Goal: Check status: Check status

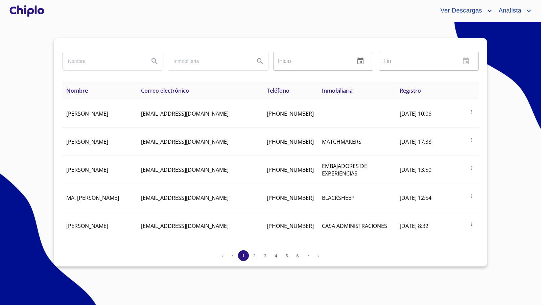
click at [30, 11] on div at bounding box center [27, 11] width 38 height 22
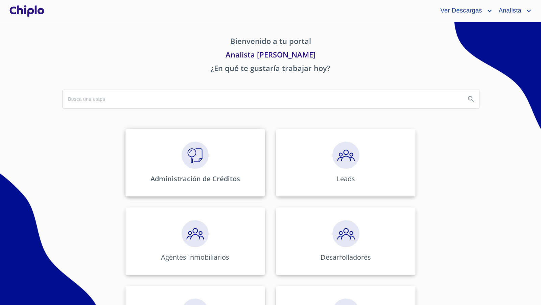
click at [175, 161] on div "Administración de Créditos" at bounding box center [195, 163] width 140 height 68
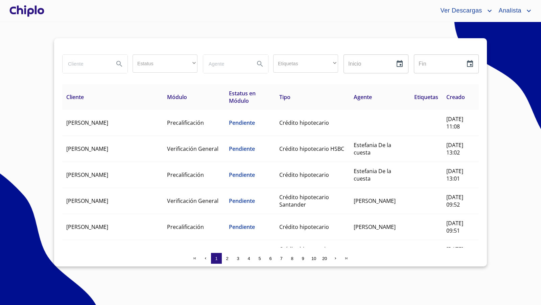
click at [82, 68] on input "search" at bounding box center [86, 64] width 46 height 18
type input "rafa"
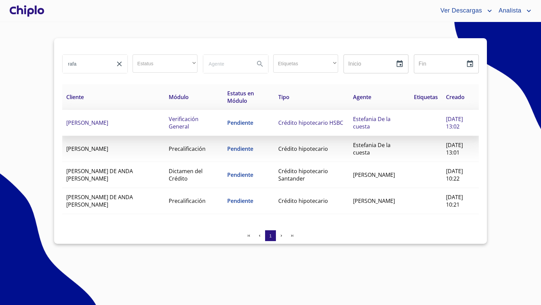
click at [122, 126] on td "[PERSON_NAME]" at bounding box center [113, 123] width 102 height 26
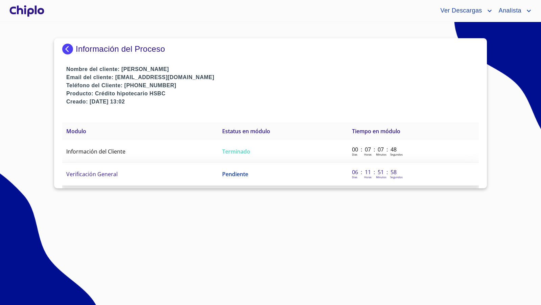
click at [116, 175] on span "Verificación General" at bounding box center [91, 173] width 51 height 7
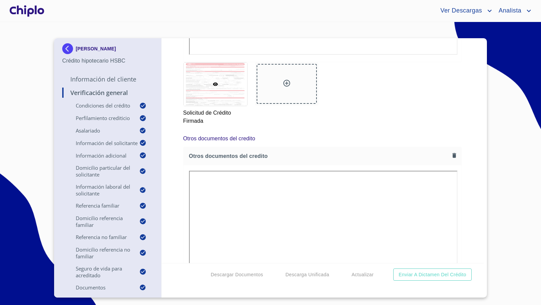
scroll to position [5182, 0]
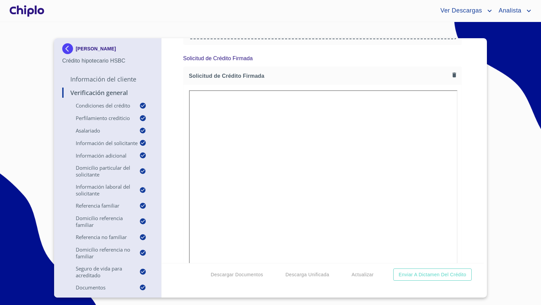
click at [24, 10] on div at bounding box center [27, 11] width 38 height 22
